Goal: Information Seeking & Learning: Learn about a topic

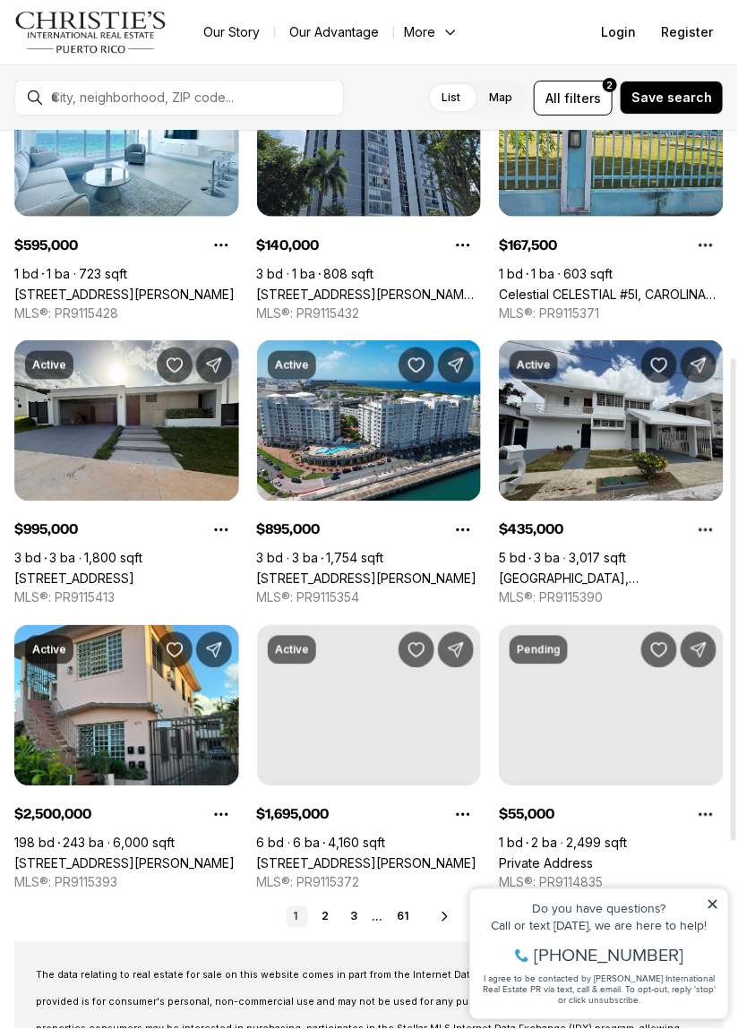
scroll to position [450, 0]
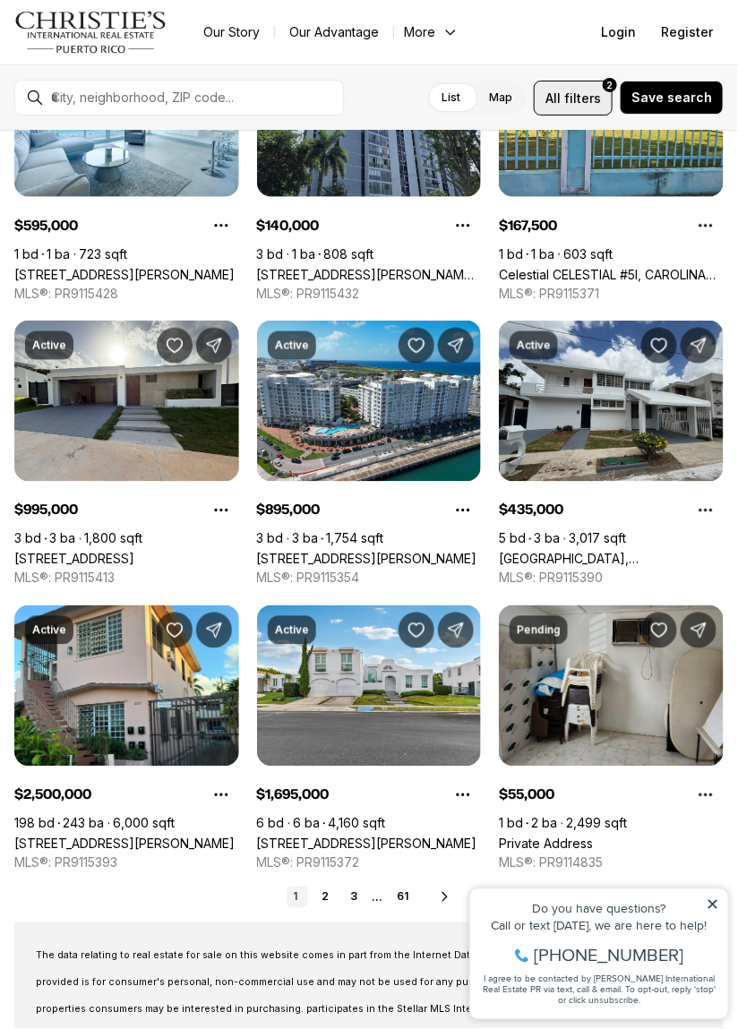
click at [592, 103] on span "filters" at bounding box center [582, 98] width 37 height 19
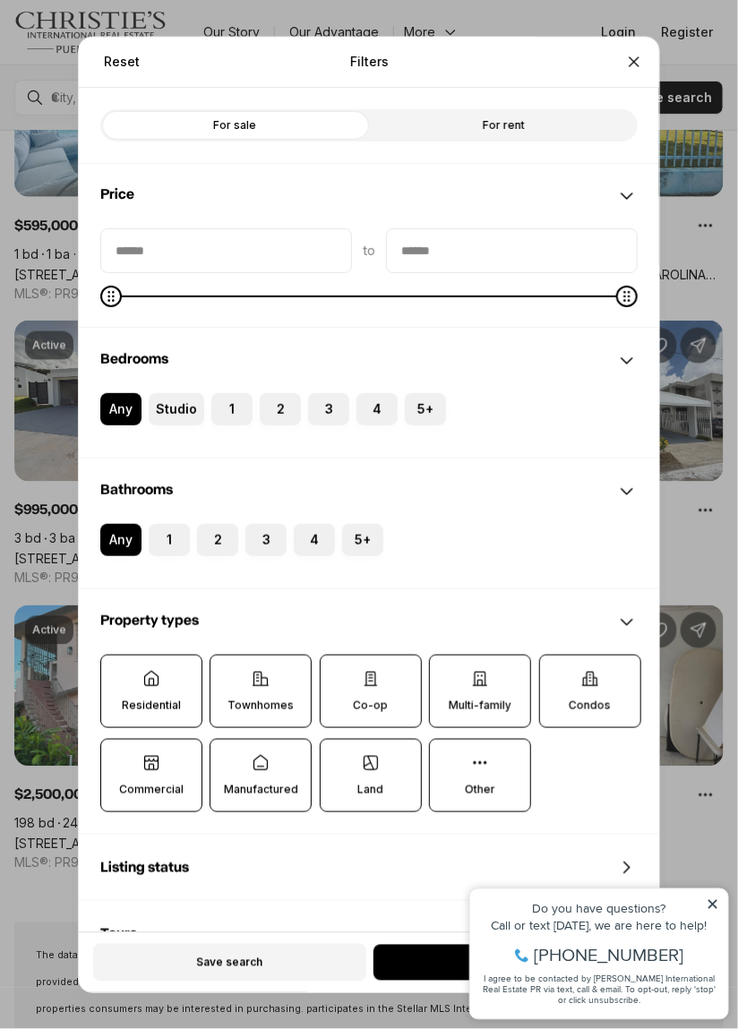
click at [591, 107] on div "For sale For rent" at bounding box center [369, 126] width 580 height 76
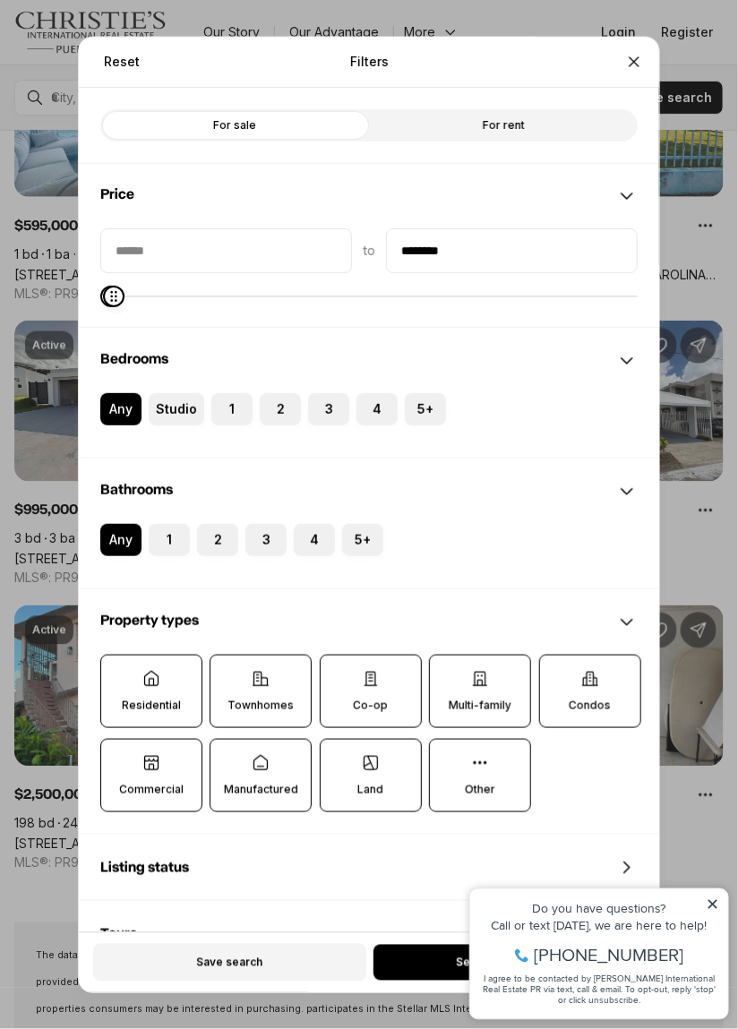
type input "********"
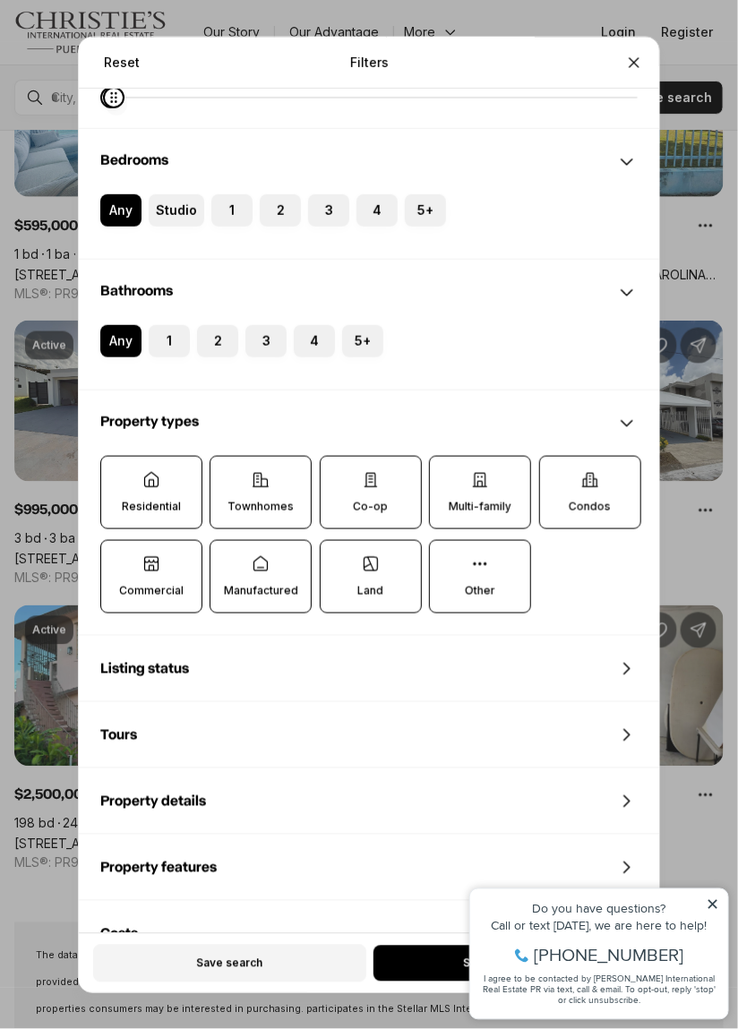
scroll to position [258, 0]
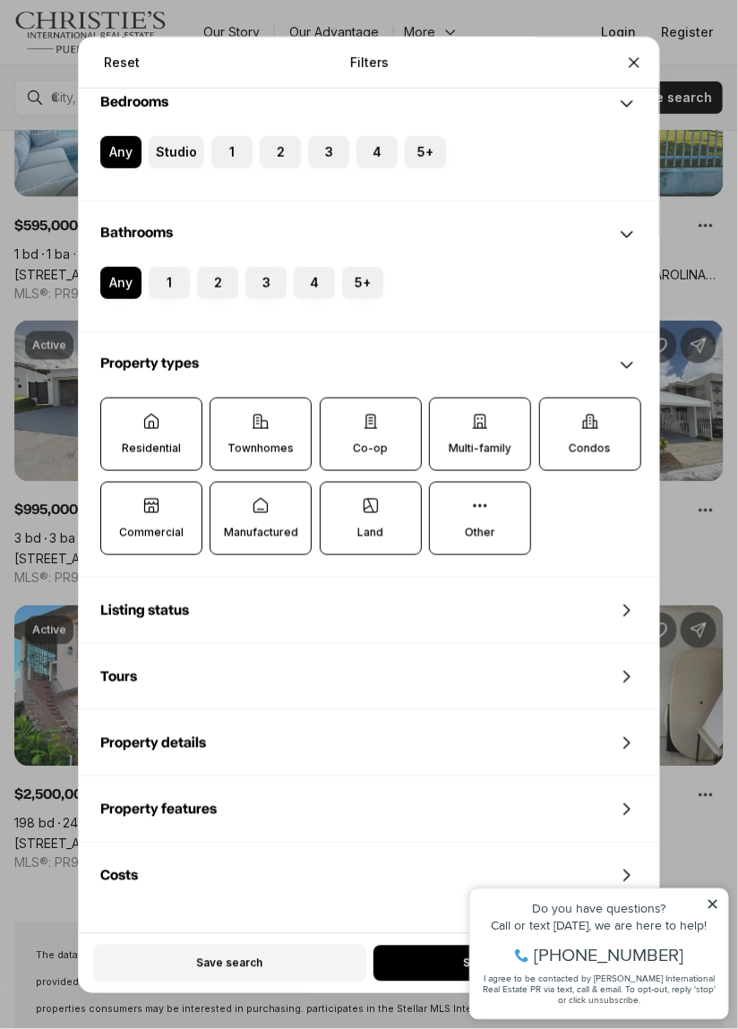
click at [729, 896] on div "Reset Filters Refine your search with more filters For sale For rent Price to *…" at bounding box center [369, 514] width 738 height 1029
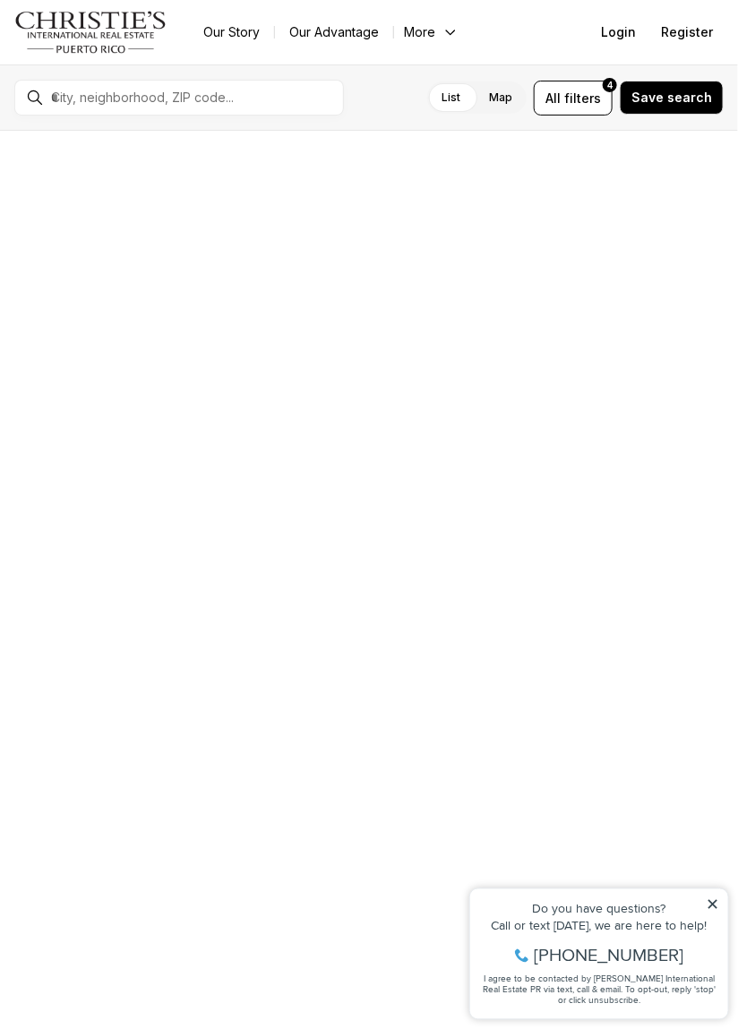
click at [715, 903] on icon at bounding box center [712, 904] width 13 height 13
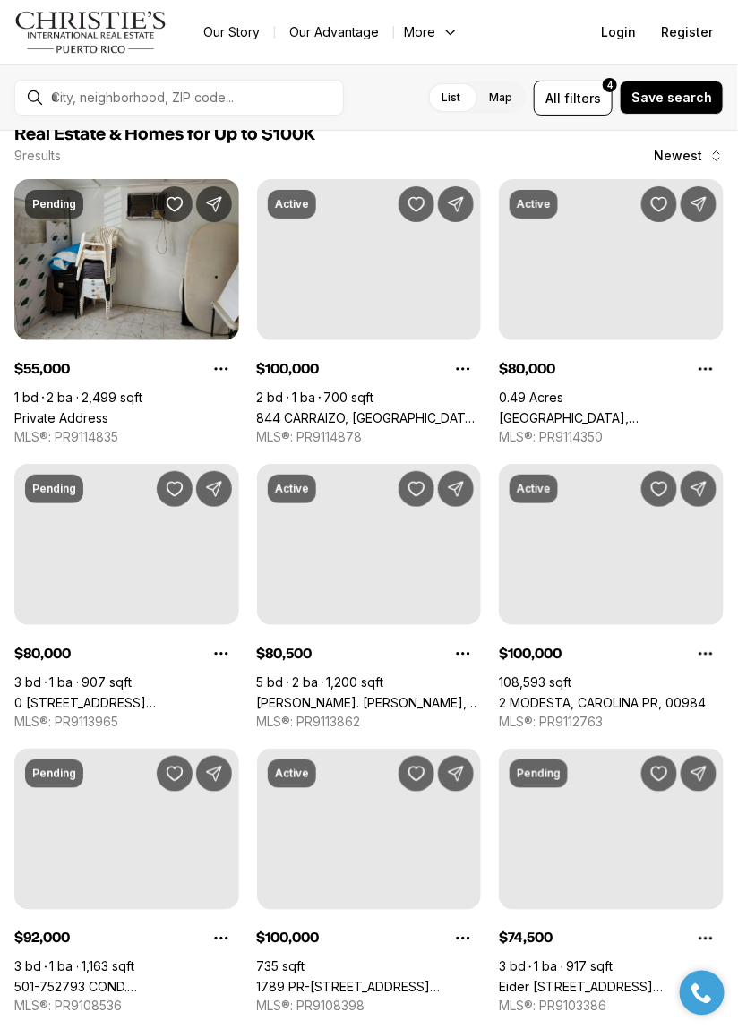
scroll to position [0, 0]
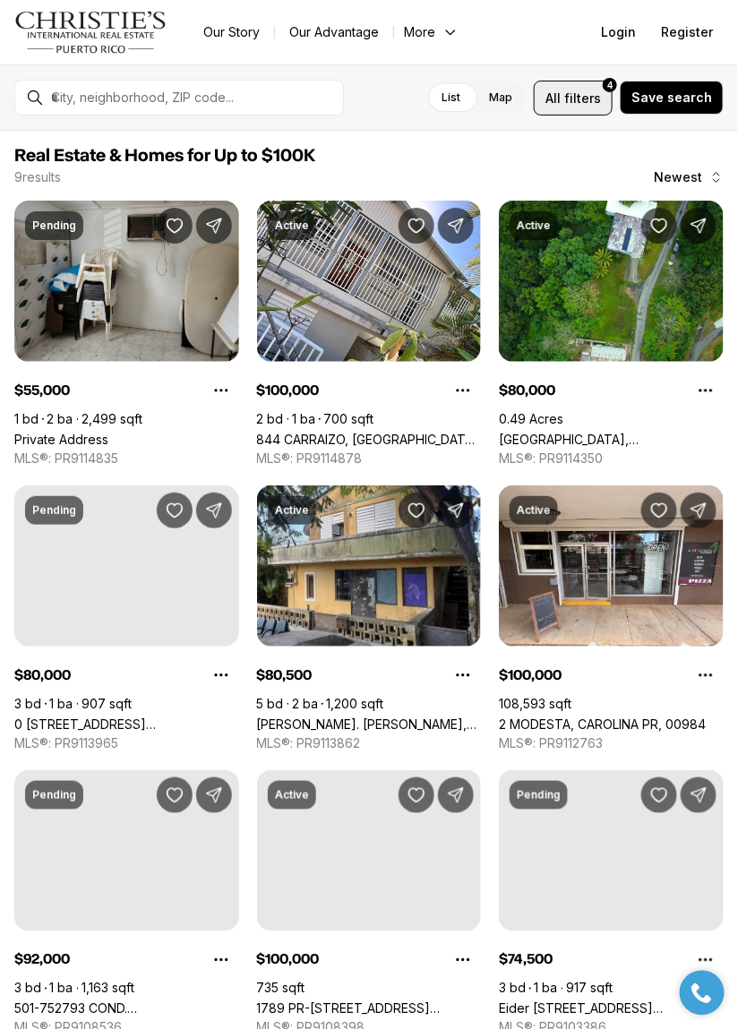
click at [582, 84] on button "All filters 4" at bounding box center [573, 98] width 79 height 35
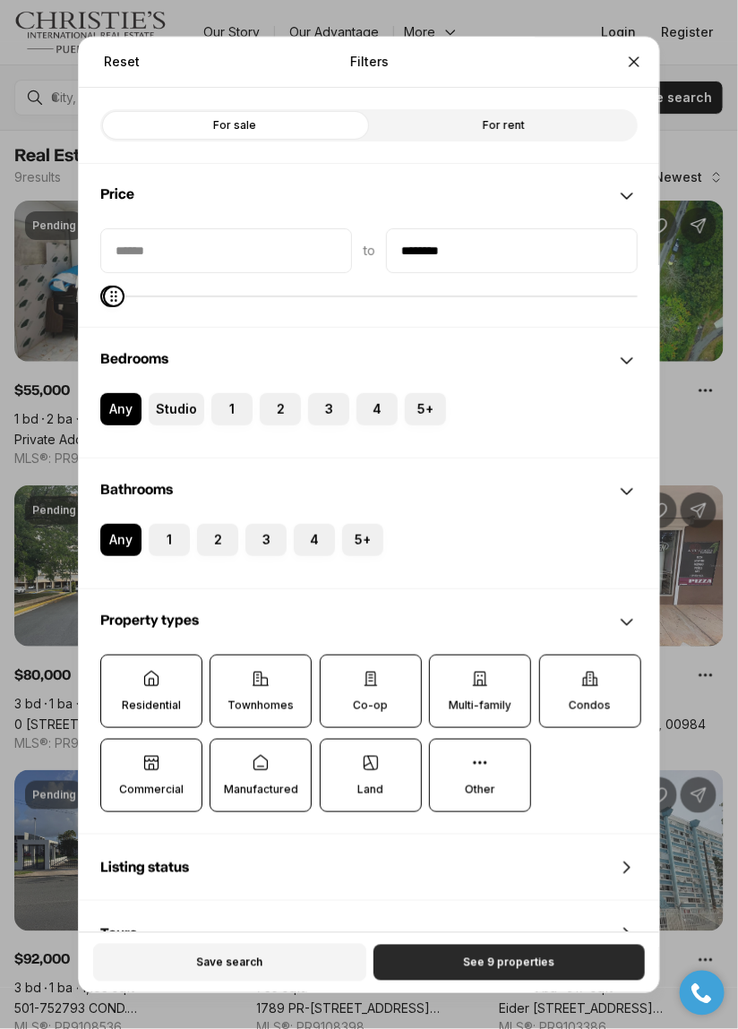
click at [593, 981] on button "See 9 properties" at bounding box center [509, 963] width 271 height 36
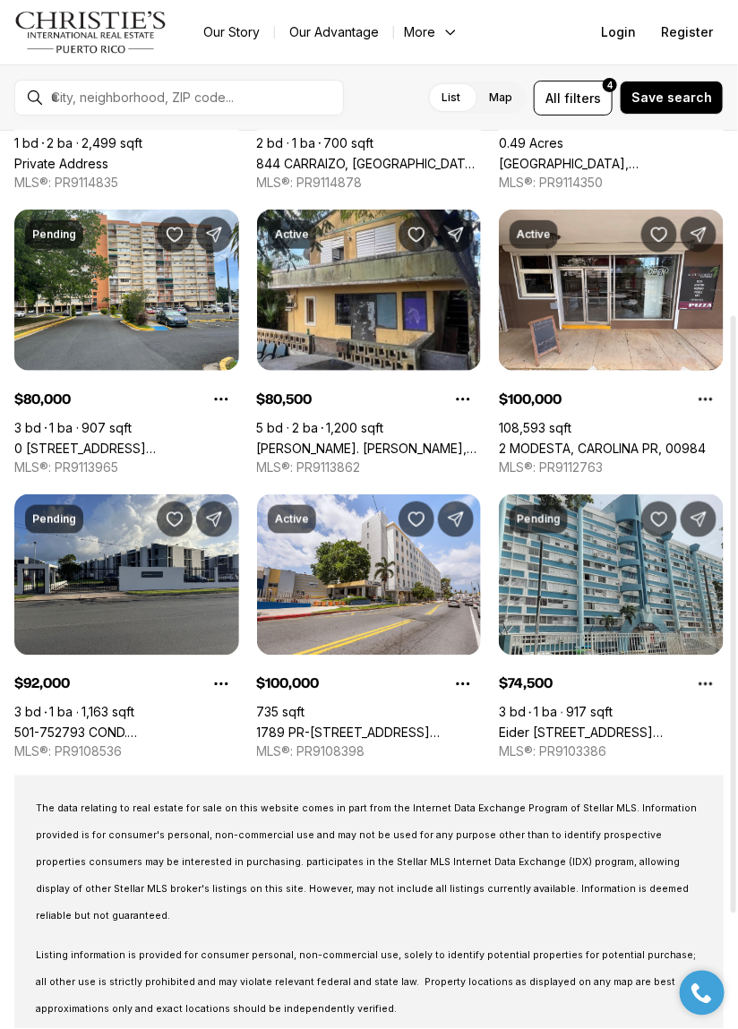
scroll to position [276, 0]
